Goal: Obtain resource: Download file/media

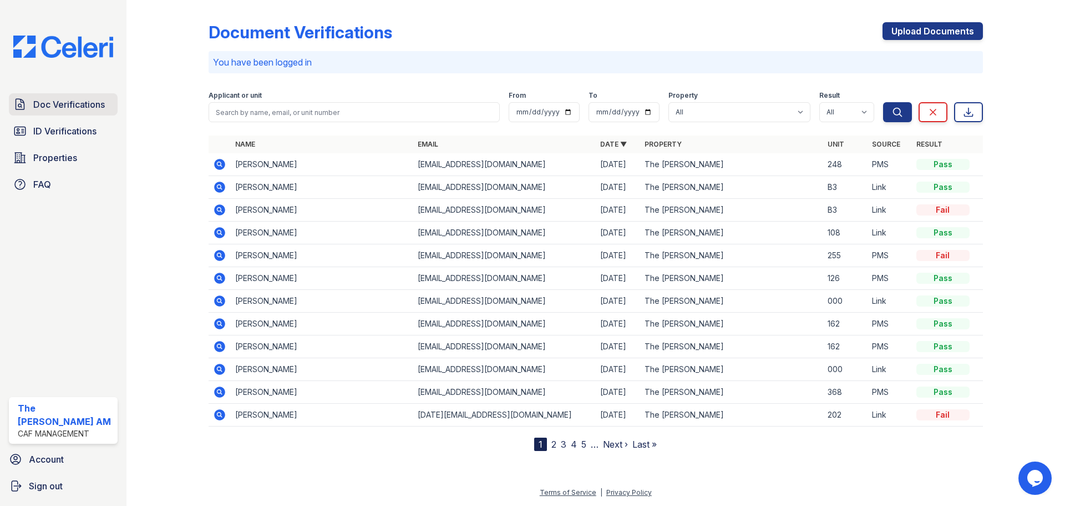
click at [64, 109] on span "Doc Verifications" at bounding box center [69, 104] width 72 height 13
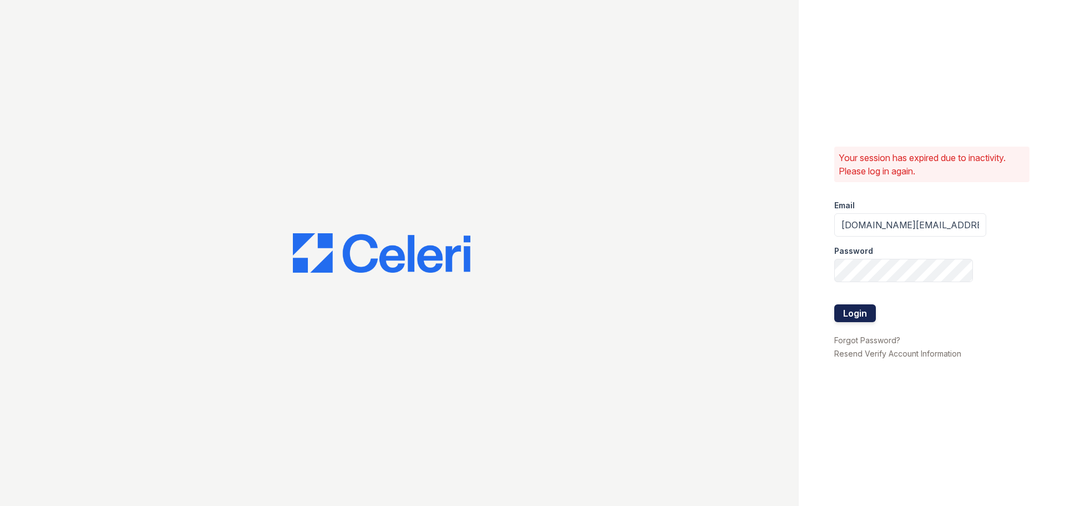
click at [858, 315] on button "Login" at bounding box center [856, 313] width 42 height 18
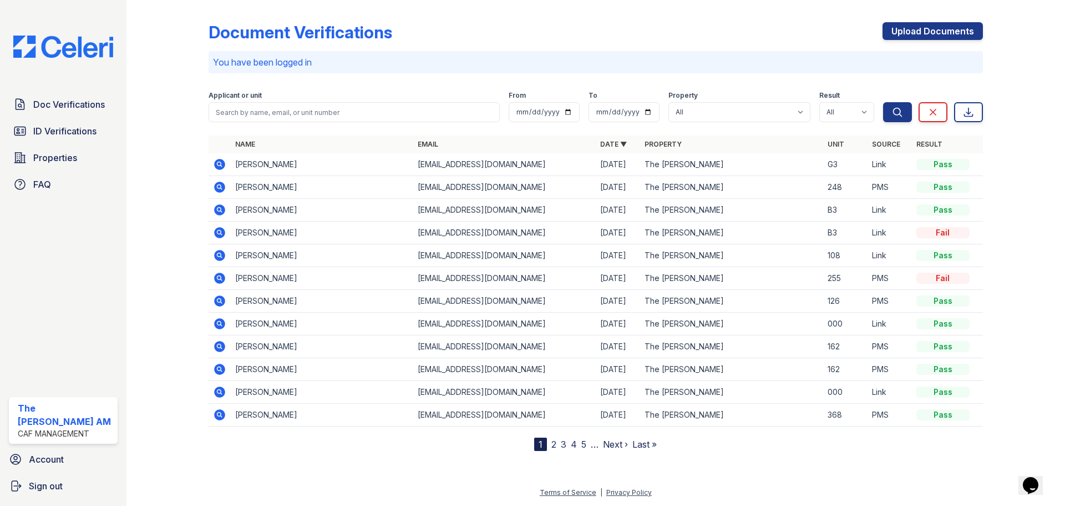
click at [221, 168] on icon at bounding box center [219, 164] width 11 height 11
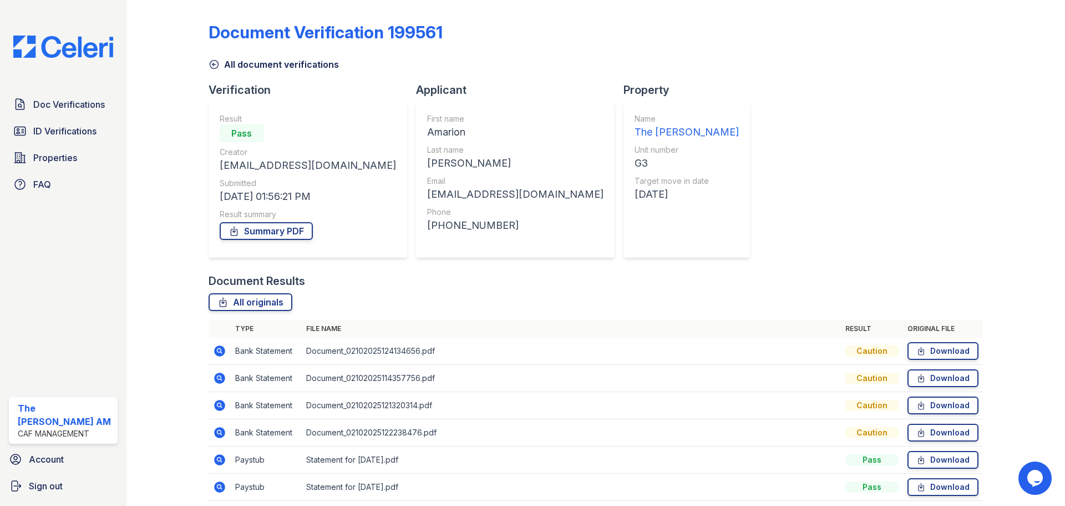
scroll to position [44, 0]
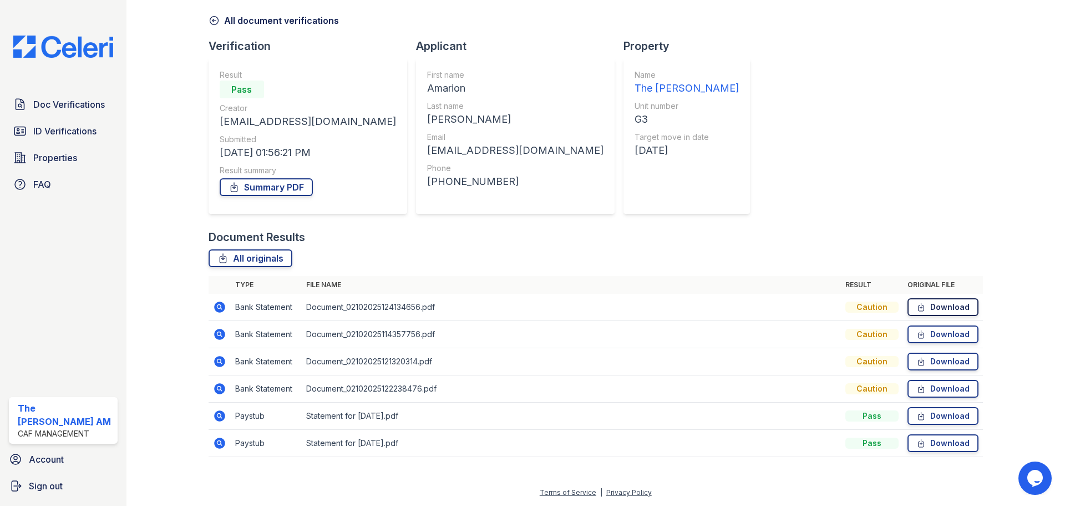
click at [941, 307] on link "Download" at bounding box center [943, 307] width 71 height 18
click at [944, 417] on link "Download" at bounding box center [943, 416] width 71 height 18
click at [937, 444] on link "Download" at bounding box center [943, 443] width 71 height 18
click at [920, 441] on link "Download" at bounding box center [943, 443] width 71 height 18
click at [725, 130] on div "Document Verification 199561 All document verifications Verification Result Pas…" at bounding box center [596, 214] width 775 height 507
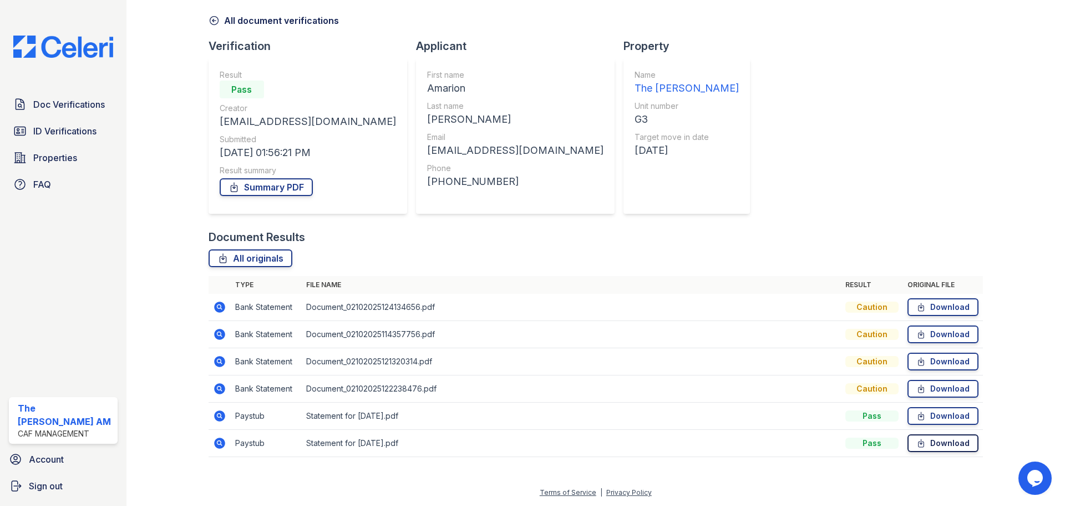
click at [938, 438] on link "Download" at bounding box center [943, 443] width 71 height 18
